Goal: Check status: Check status

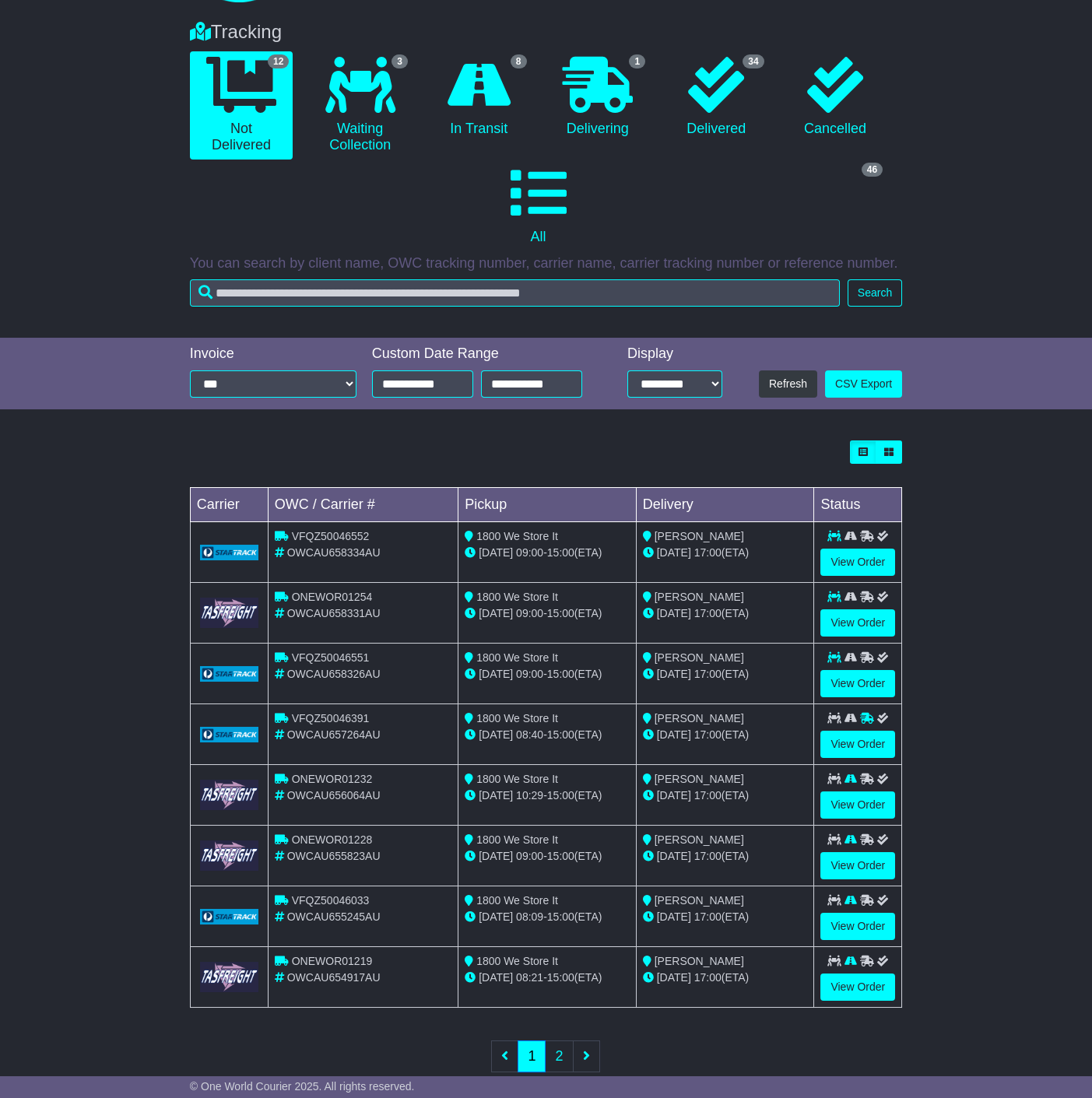
scroll to position [136, 0]
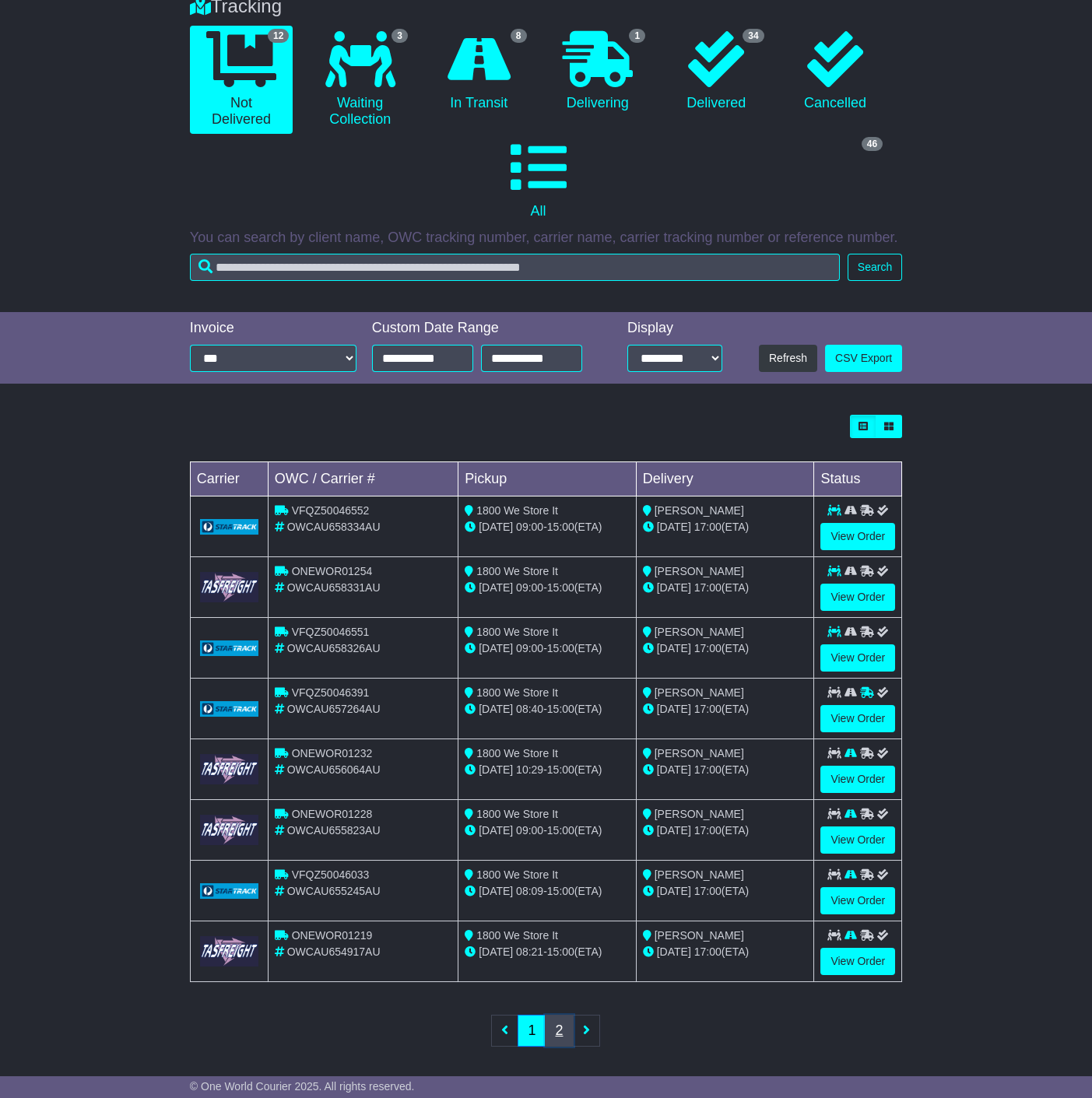
click at [562, 1020] on link "2" at bounding box center [559, 1030] width 28 height 32
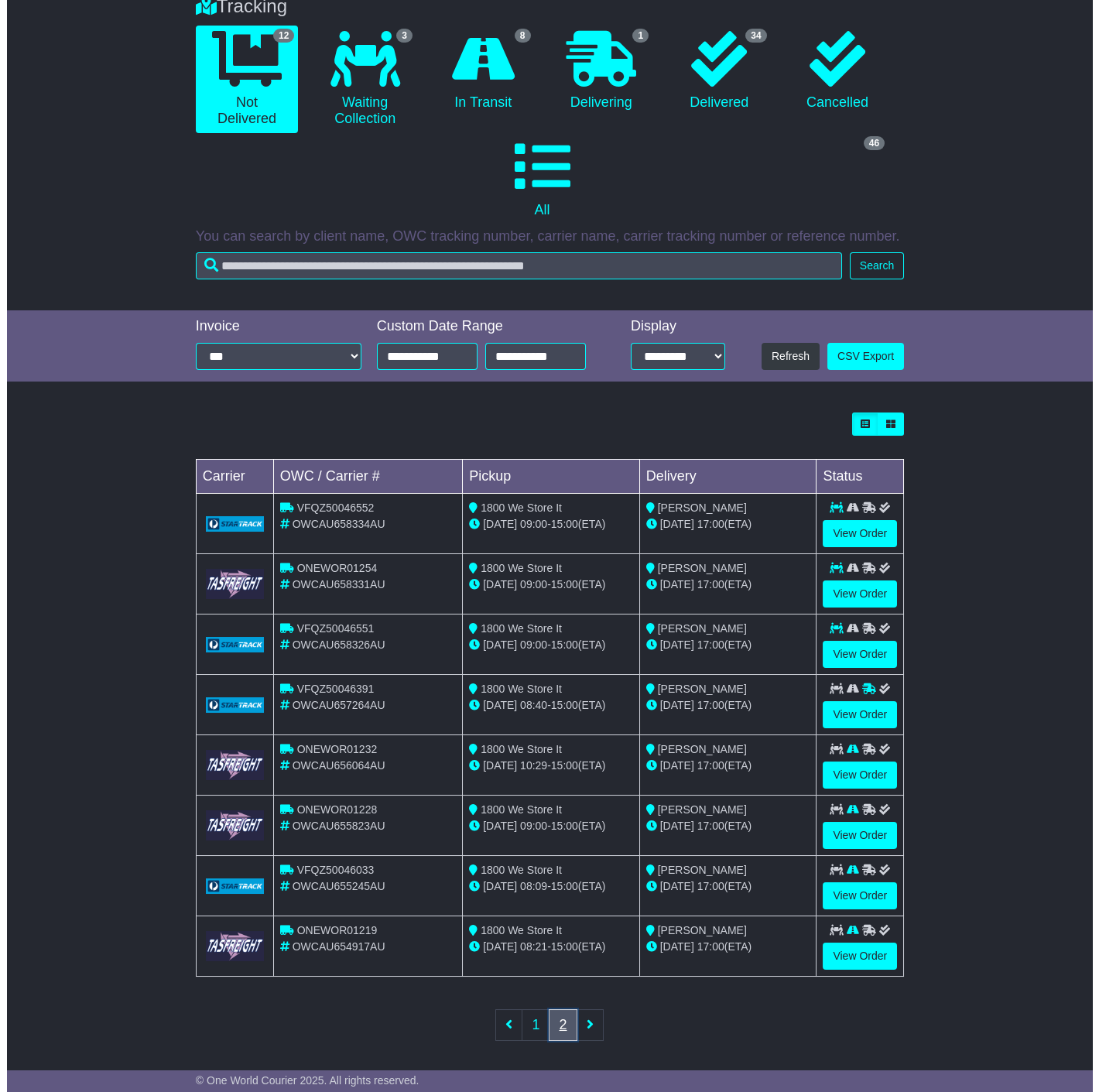
scroll to position [0, 0]
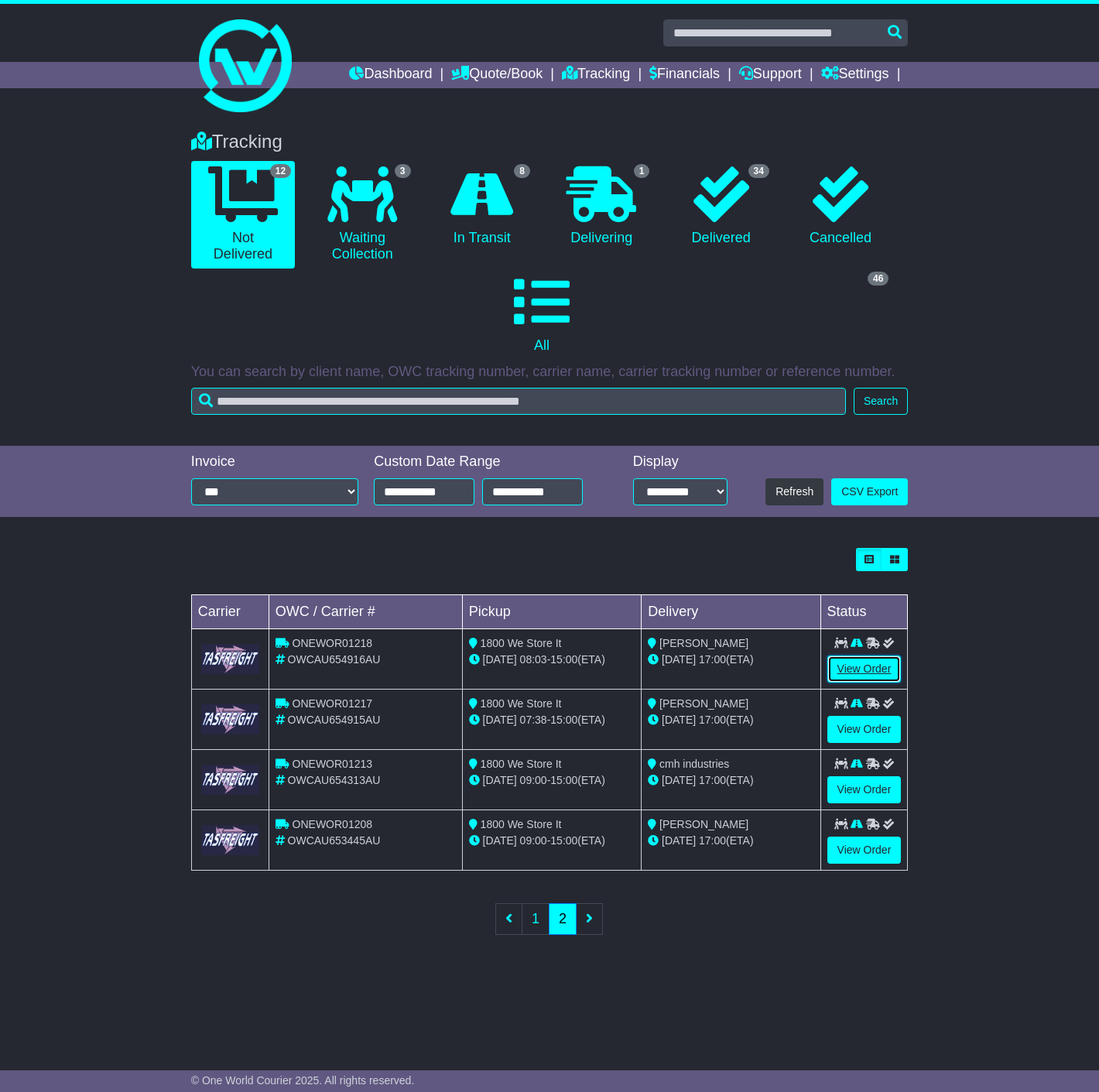
click at [858, 659] on link "View Order" at bounding box center [864, 669] width 74 height 27
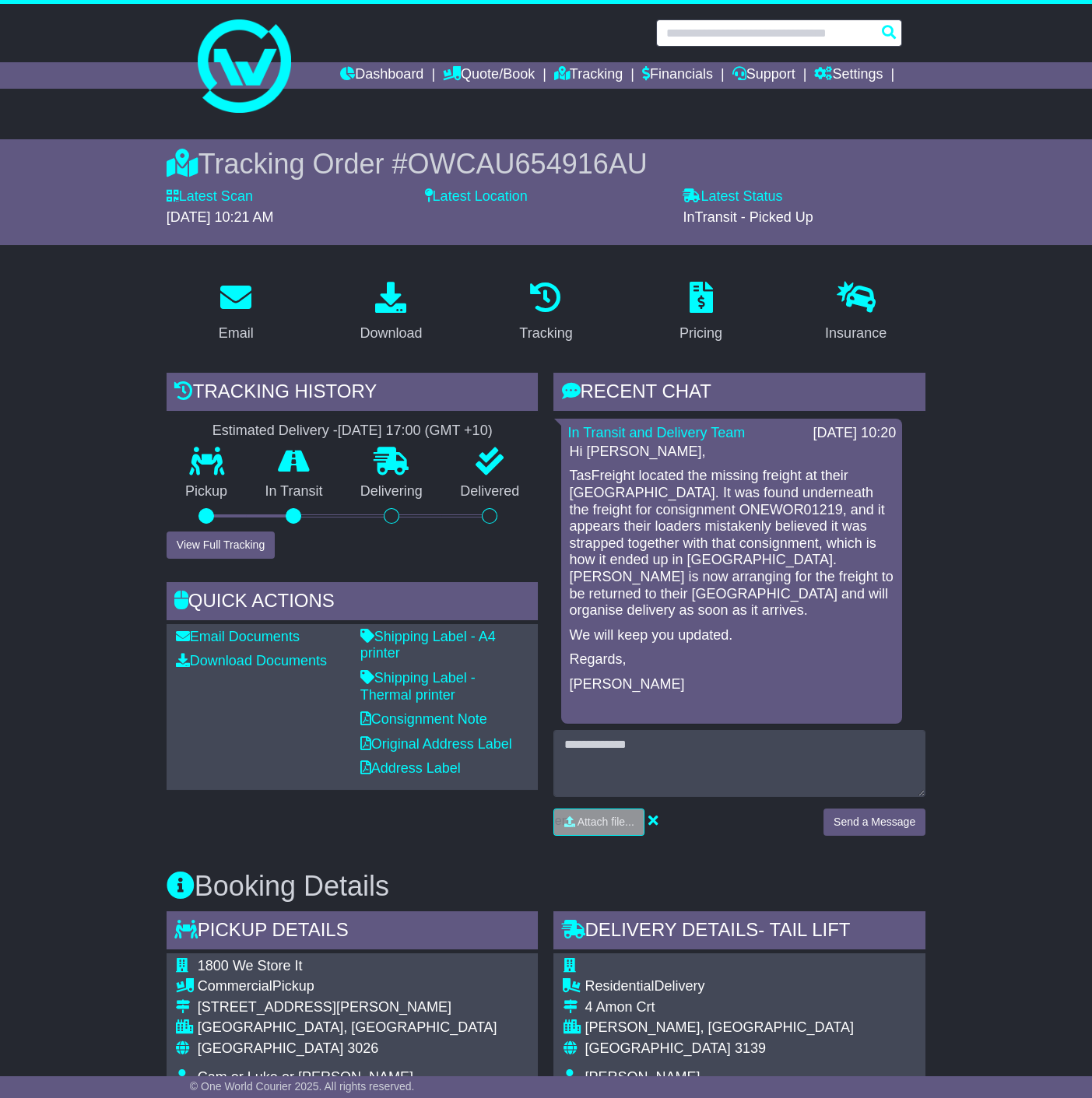
click at [751, 40] on input "text" at bounding box center [778, 33] width 246 height 27
paste input "**********"
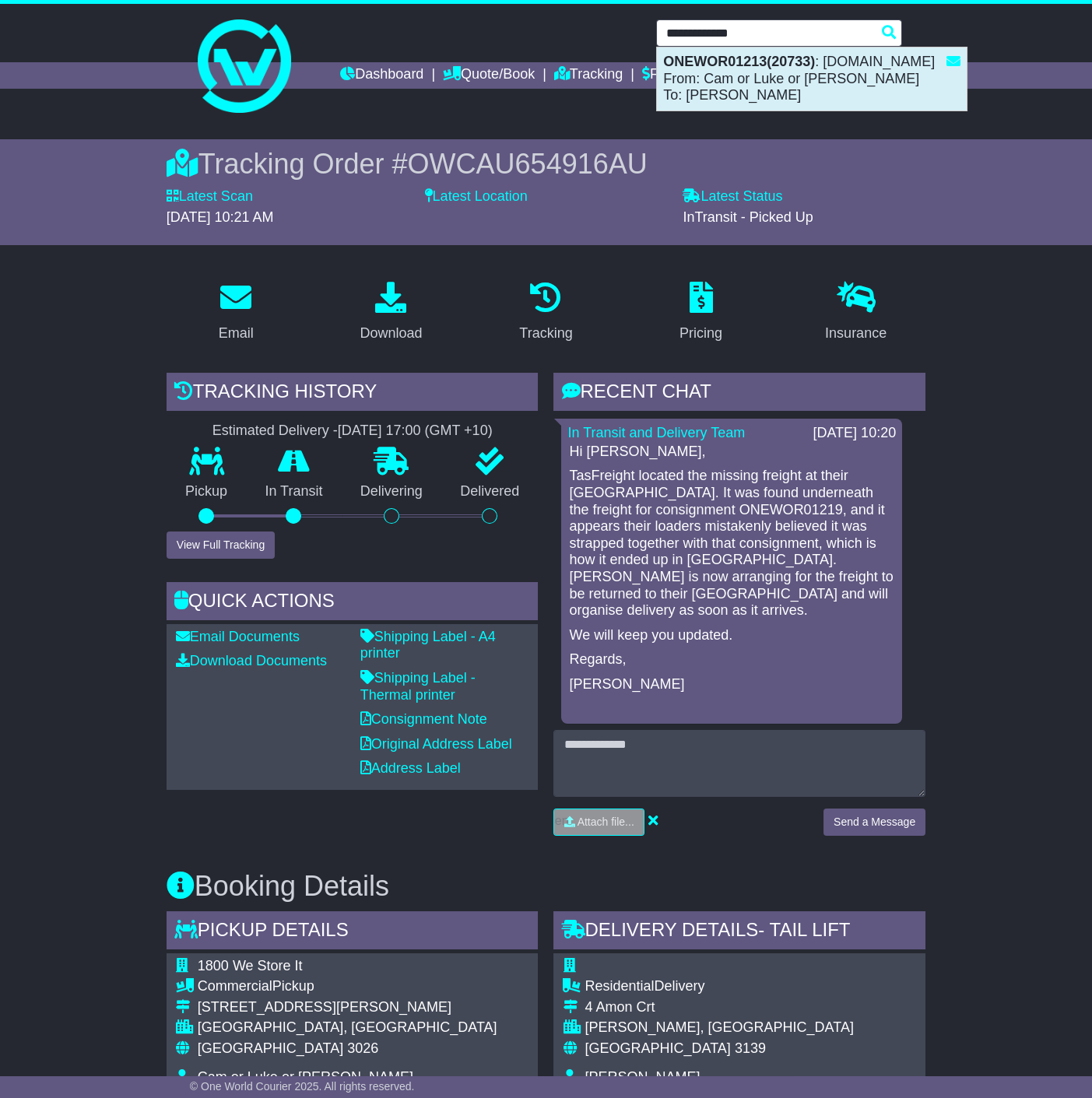
click at [754, 70] on div "ONEWOR01213(20733) : WallPanels.com.au From: Cam or Luke or Marc To: troy mason" at bounding box center [811, 79] width 310 height 63
type input "**********"
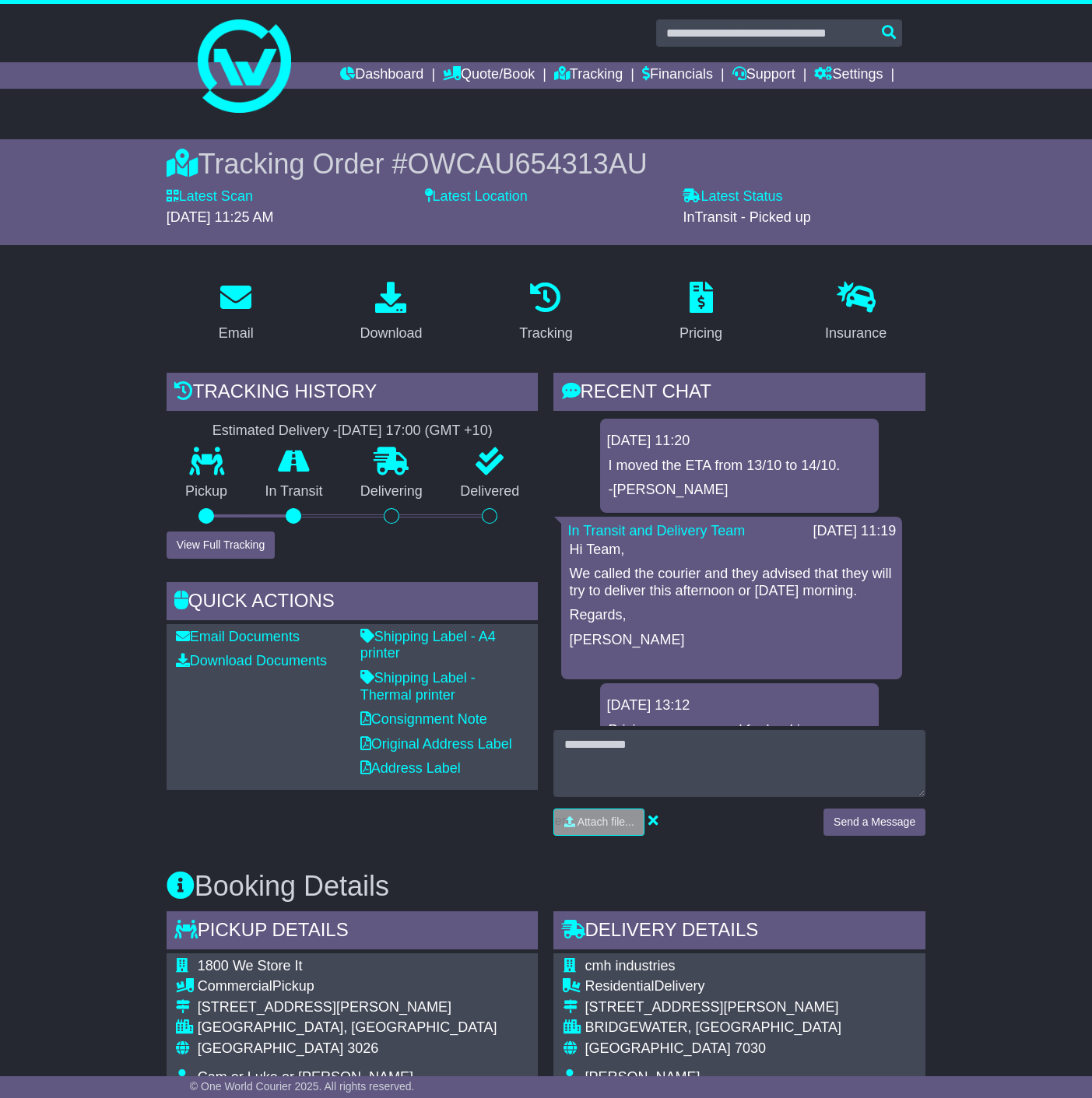
drag, startPoint x: 611, startPoint y: 589, endPoint x: 710, endPoint y: 613, distance: 101.9
click at [710, 599] on p "We called the courier and they advised that they will try to deliver this after…" at bounding box center [732, 582] width 325 height 33
click at [710, 599] on p "We called the courier and they advised that they will try to deliver this after…" at bounding box center [732, 582] width 325 height 33
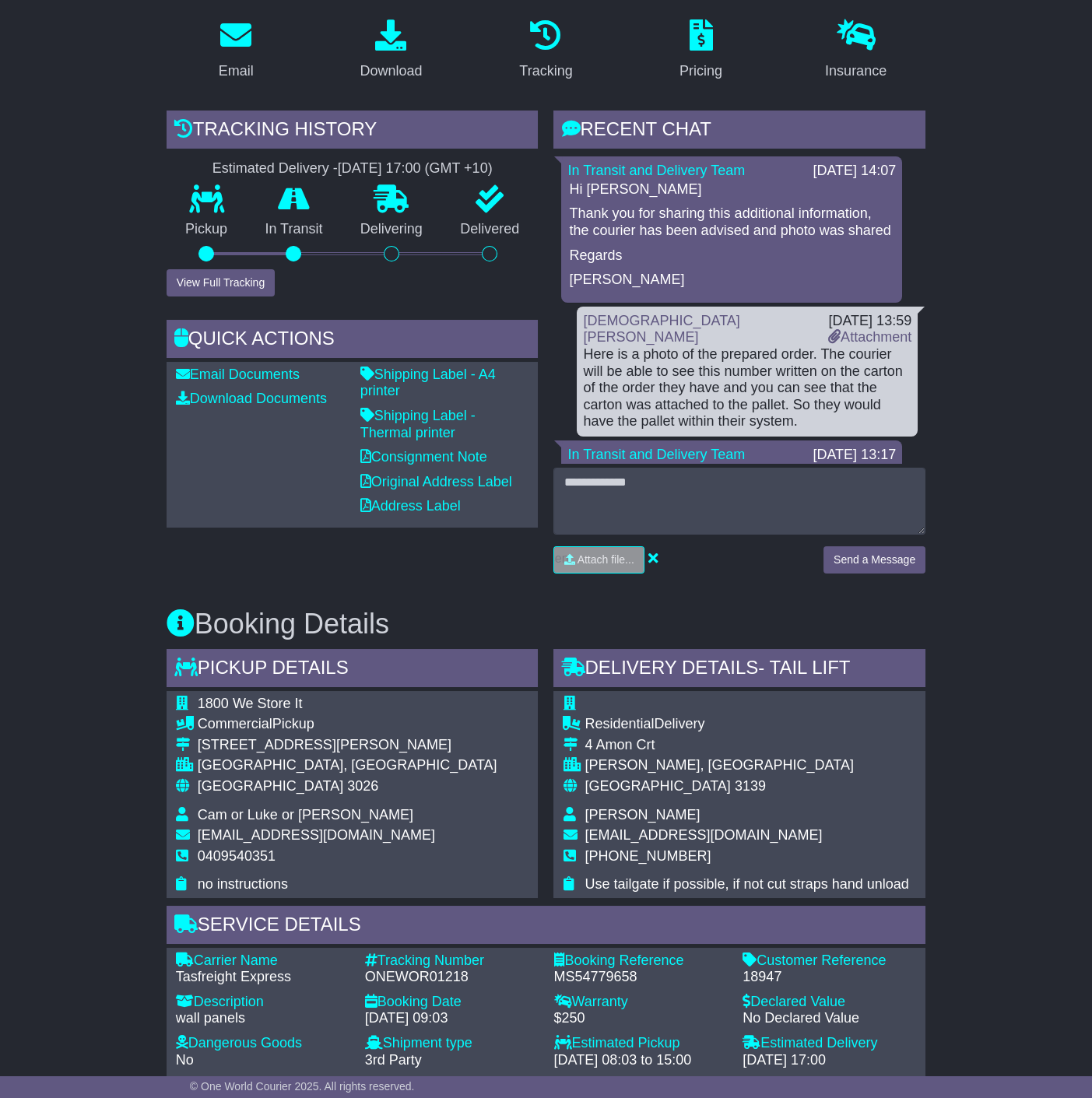
scroll to position [461, 0]
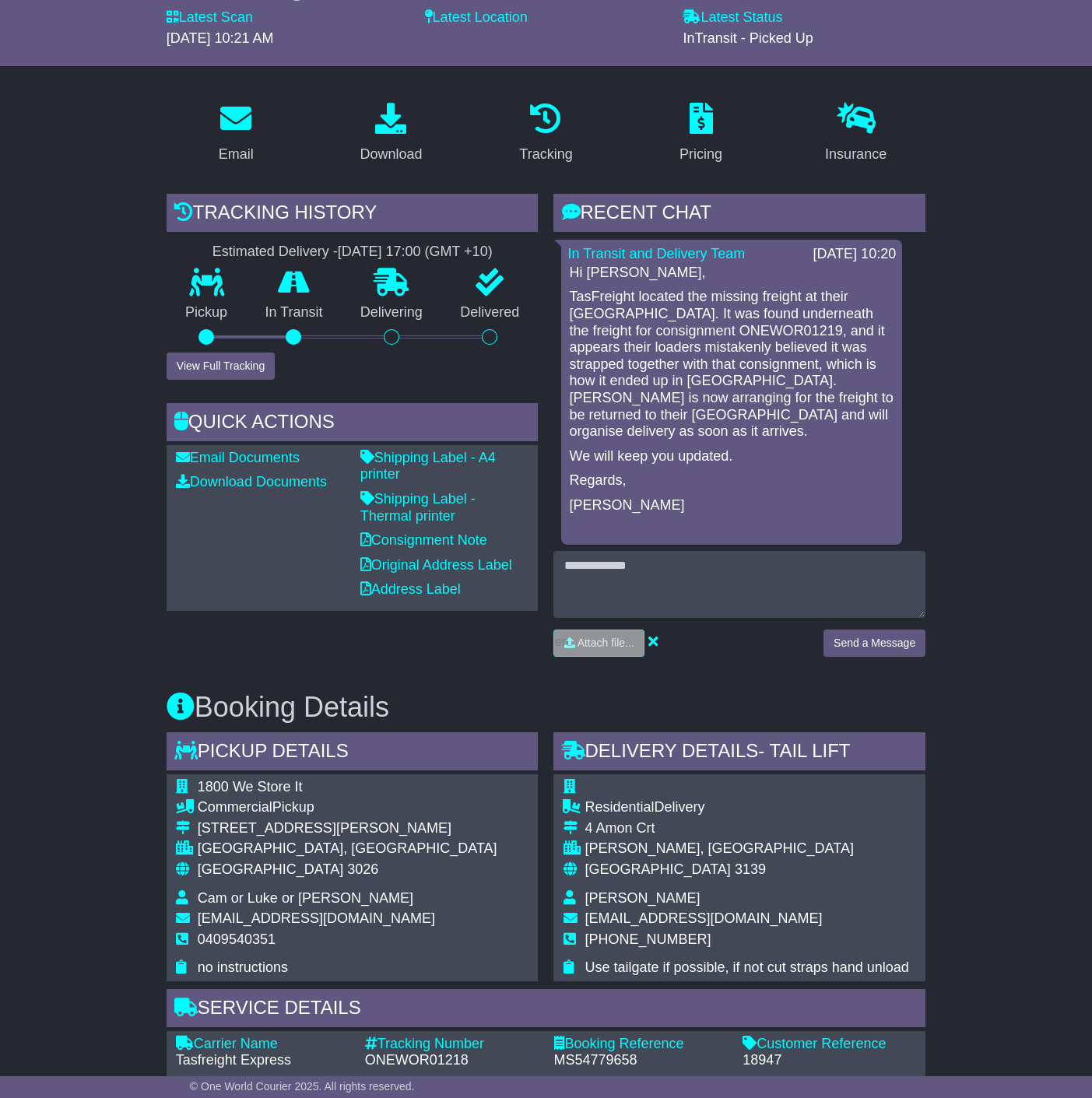
drag, startPoint x: 1020, startPoint y: 619, endPoint x: 1010, endPoint y: 576, distance: 44.1
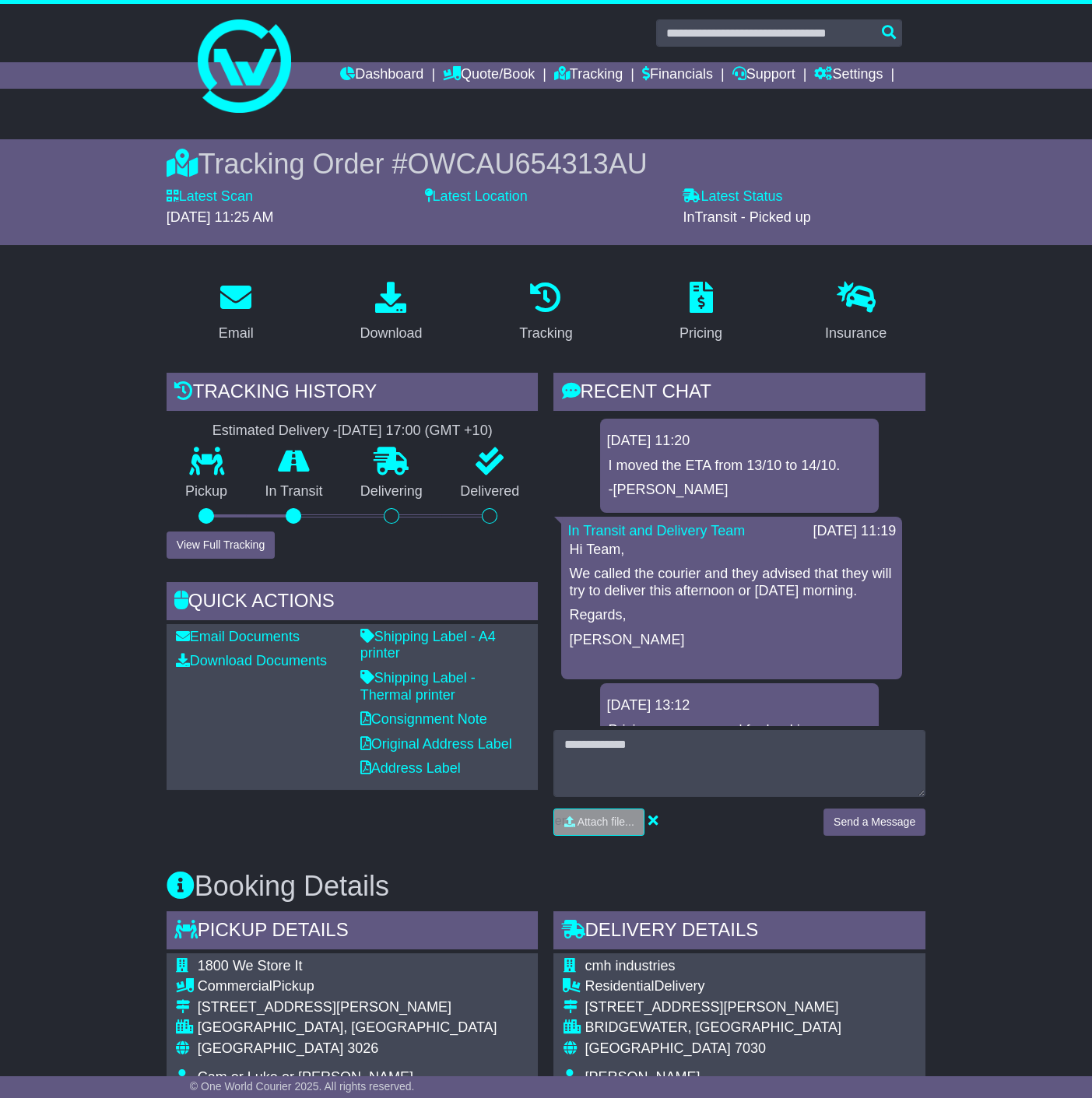
drag, startPoint x: 670, startPoint y: 585, endPoint x: 756, endPoint y: 600, distance: 87.3
click at [756, 599] on p "We called the courier and they advised that they will try to deliver this after…" at bounding box center [732, 582] width 325 height 33
drag, startPoint x: 696, startPoint y: 570, endPoint x: 783, endPoint y: 608, distance: 94.9
click at [783, 599] on p "We called the courier and they advised that they will try to deliver this after…" at bounding box center [732, 582] width 325 height 33
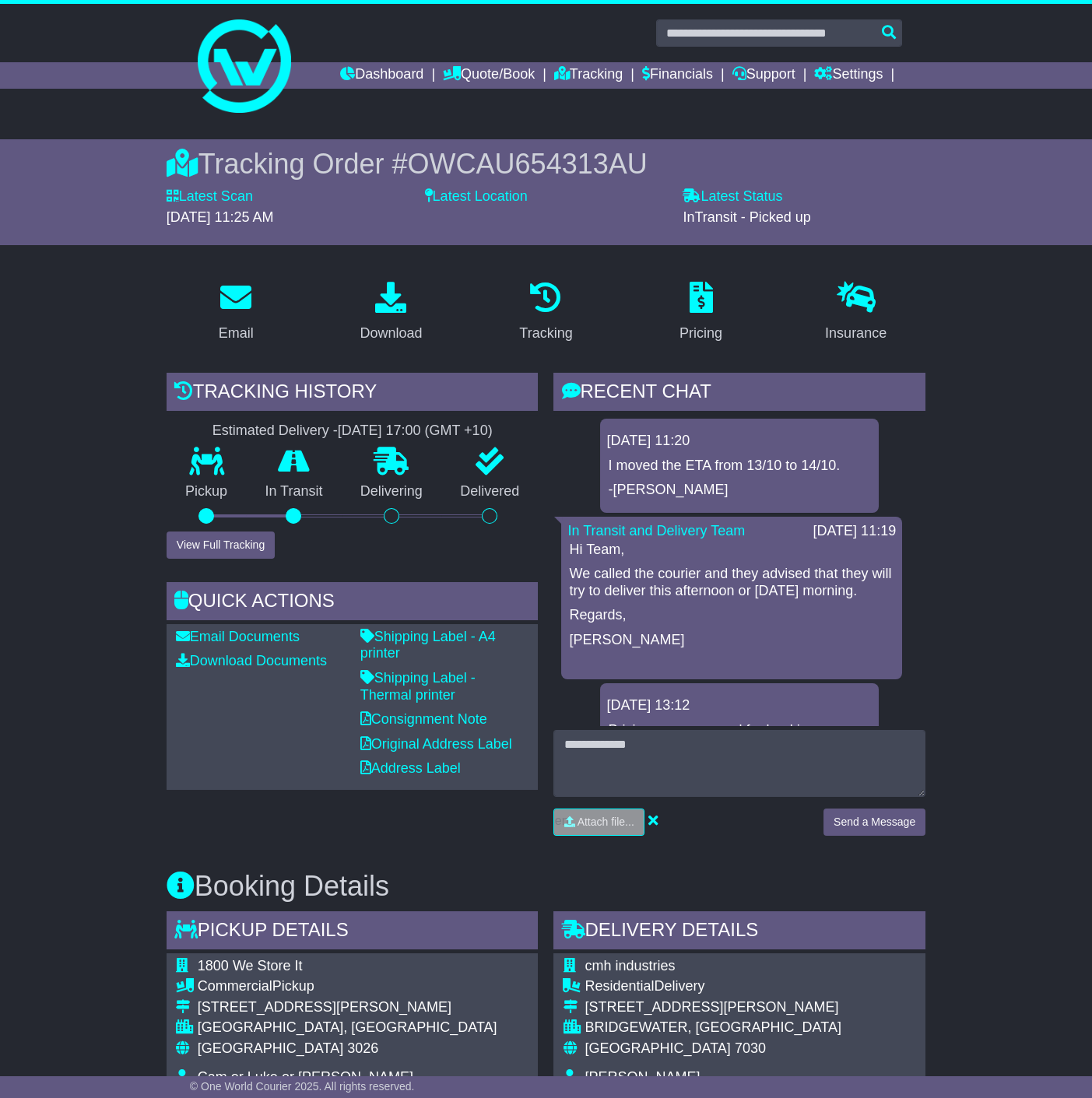
click at [783, 599] on p "We called the courier and they advised that they will try to deliver this after…" at bounding box center [732, 582] width 325 height 33
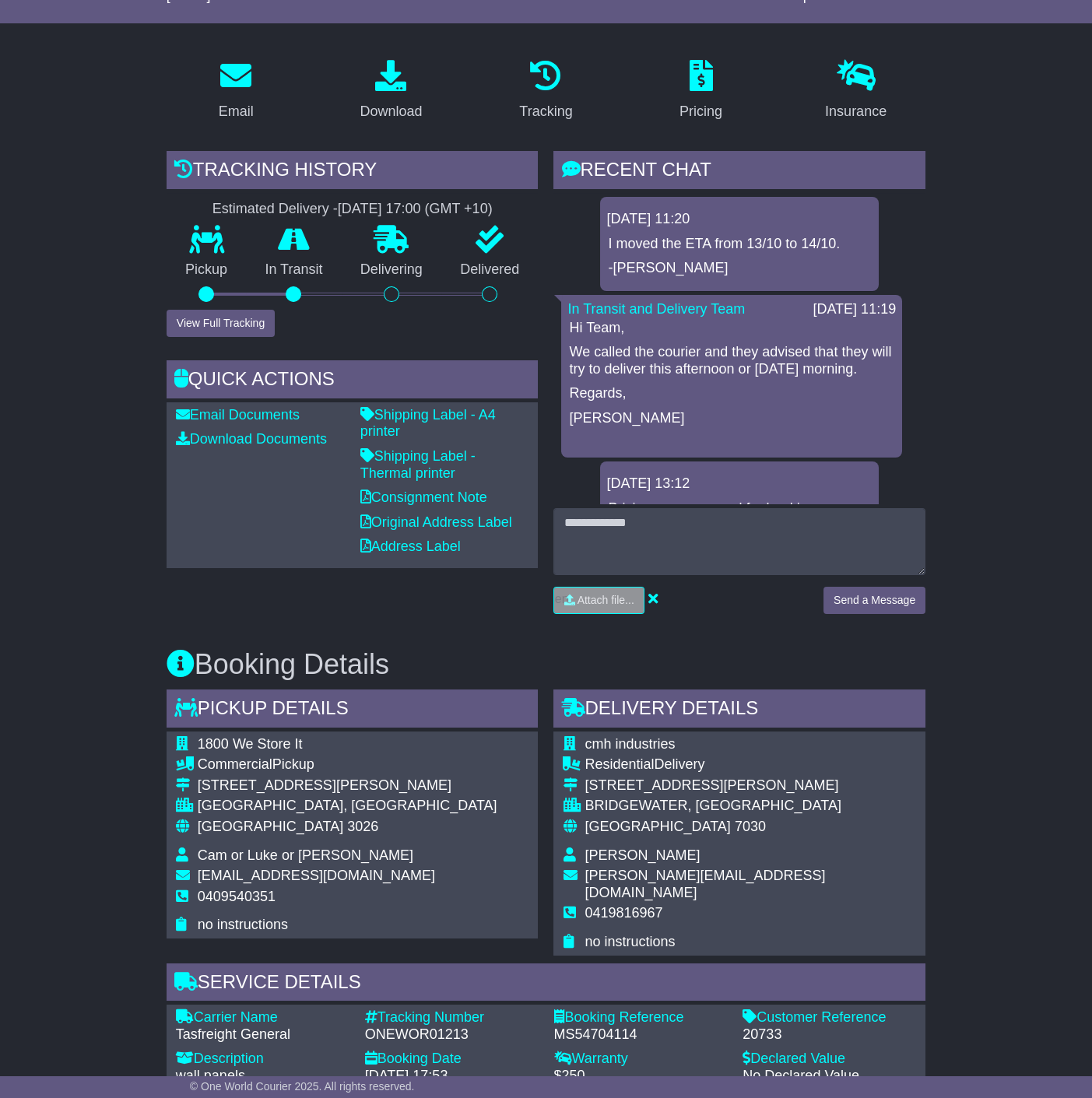
scroll to position [230, 0]
